Goal: Navigation & Orientation: Find specific page/section

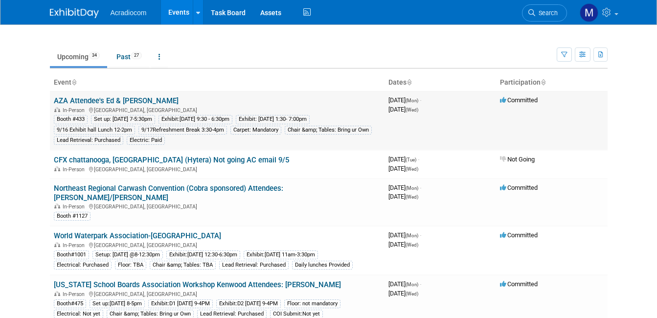
click at [109, 101] on link "AZA Attendee's Ed & [PERSON_NAME]" at bounding box center [116, 100] width 125 height 9
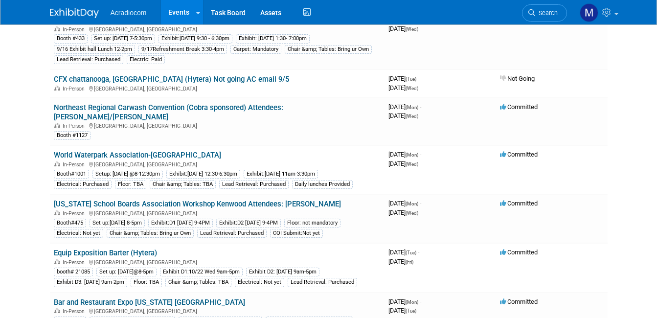
scroll to position [98, 0]
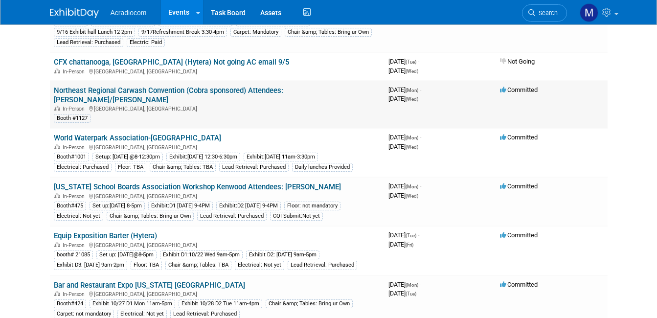
click at [106, 89] on link "Northeast Regional Carwash Convention (Cobra sponsored) Attendees: [PERSON_NAME…" at bounding box center [169, 95] width 230 height 18
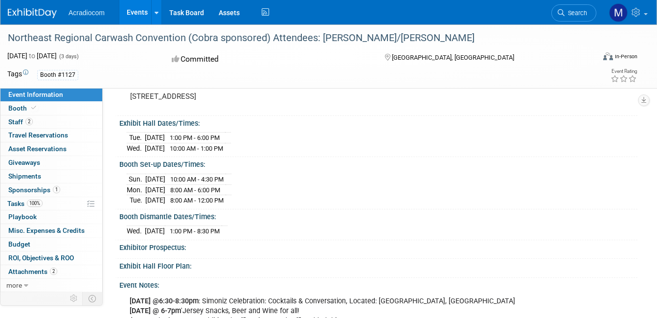
scroll to position [98, 0]
